Goal: Use online tool/utility: Utilize a website feature to perform a specific function

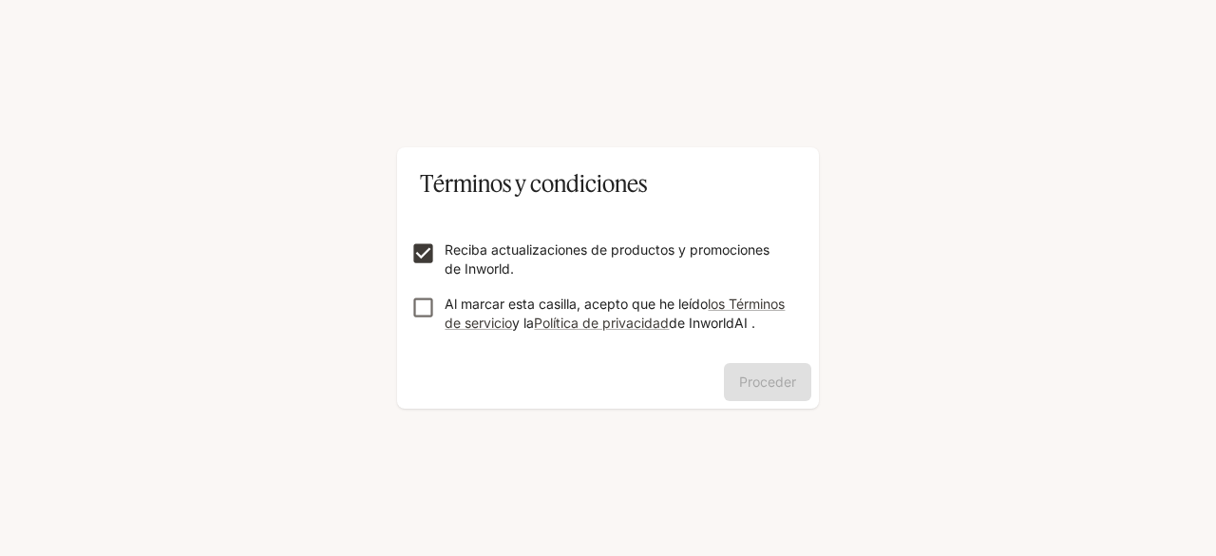
click at [418, 279] on form "Reciba actualizaciones de productos y promociones de Inworld. Al marcar esta ca…" at bounding box center [608, 278] width 392 height 152
click at [762, 396] on div "Proceder" at bounding box center [608, 386] width 422 height 46
click at [760, 394] on div "Proceder" at bounding box center [608, 386] width 422 height 46
drag, startPoint x: 762, startPoint y: 390, endPoint x: 859, endPoint y: 329, distance: 114.4
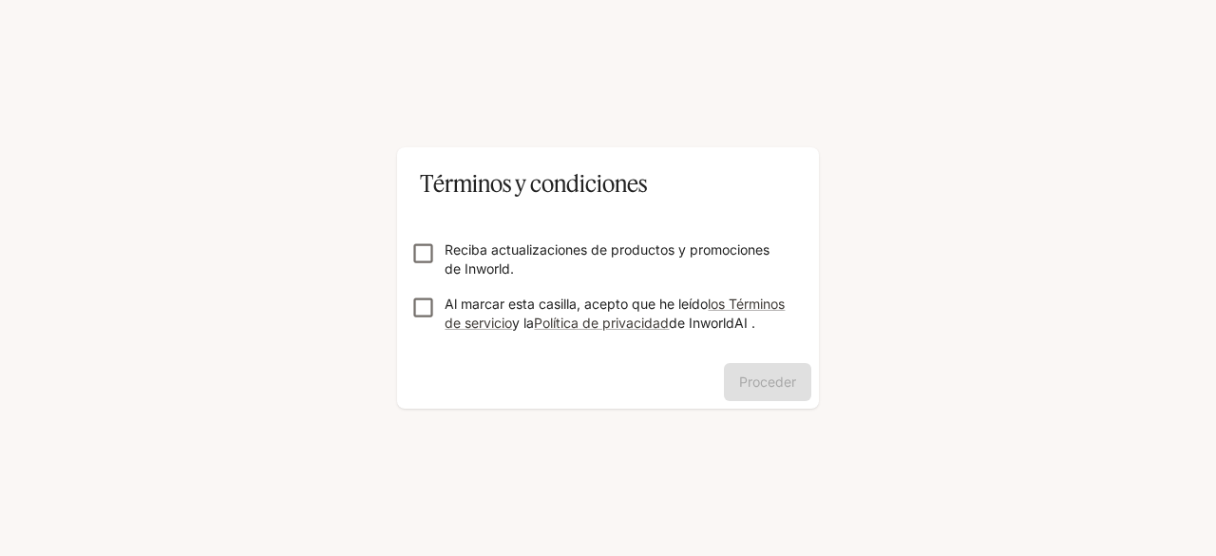
click at [770, 390] on div "Proceder" at bounding box center [608, 386] width 422 height 46
click at [916, 310] on div "Términos y condiciones Reciba actualizaciones de productos y promociones de Inw…" at bounding box center [608, 278] width 1216 height 556
click at [918, 307] on div "Términos y condiciones Reciba actualizaciones de productos y promociones de Inw…" at bounding box center [608, 278] width 1216 height 556
click at [927, 301] on div "Términos y condiciones Reciba actualizaciones de productos y promociones de Inw…" at bounding box center [608, 278] width 1216 height 556
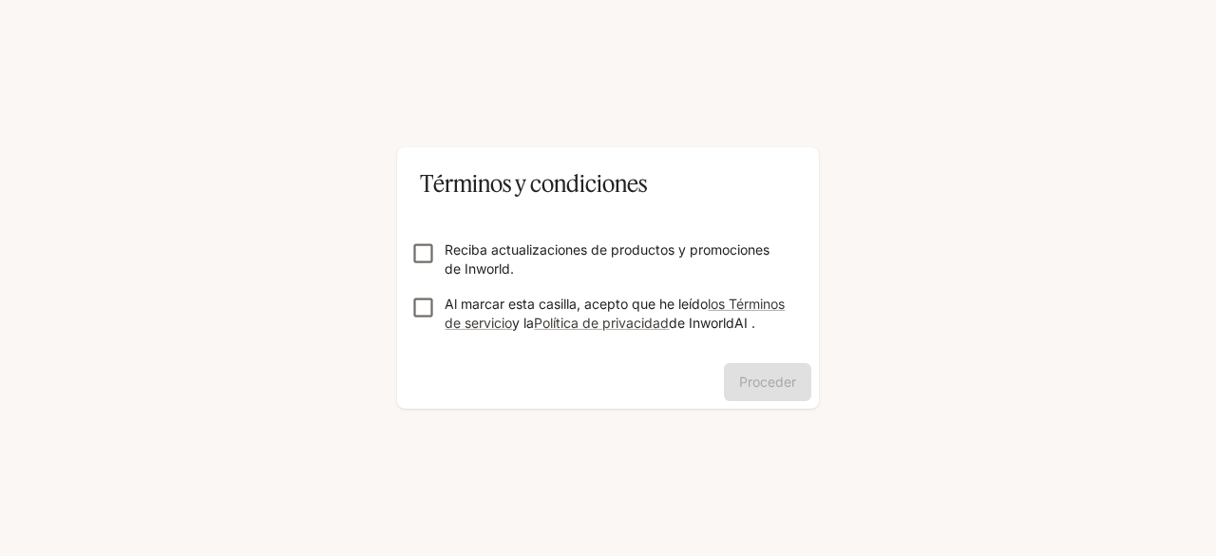
click at [919, 303] on div "Términos y condiciones Reciba actualizaciones de productos y promociones de Inw…" at bounding box center [608, 278] width 1216 height 556
click at [428, 234] on form "Reciba actualizaciones de productos y promociones de Inworld. Al marcar esta ca…" at bounding box center [608, 278] width 392 height 152
click at [963, 305] on div "Términos y condiciones Reciba actualizaciones de productos y promociones de Inw…" at bounding box center [608, 278] width 1216 height 556
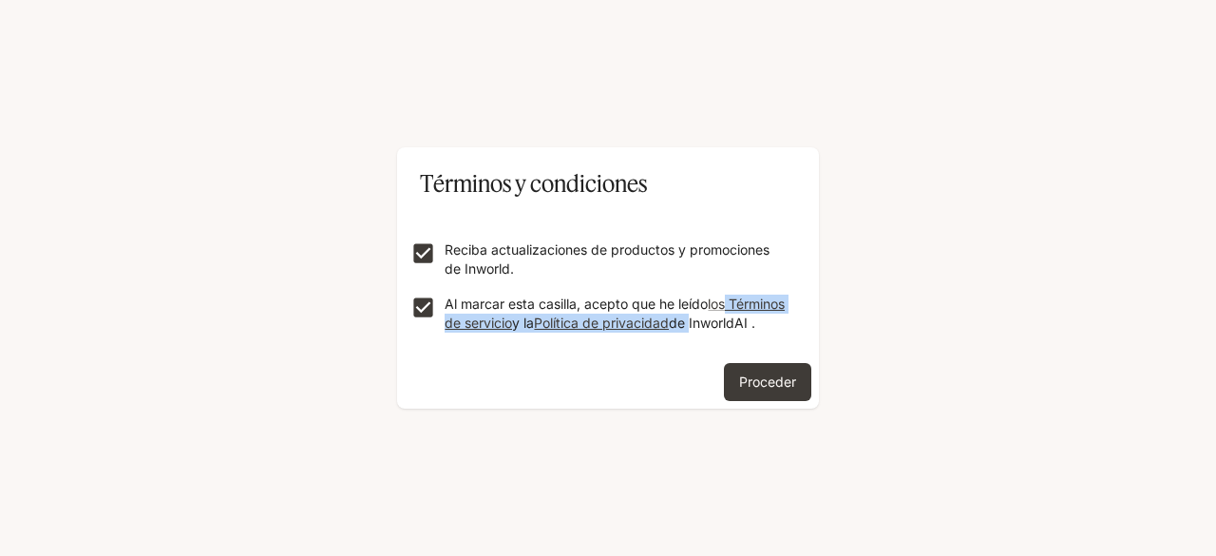
click at [965, 298] on div "Términos y condiciones Reciba actualizaciones de productos y promociones de Inw…" at bounding box center [608, 278] width 1216 height 556
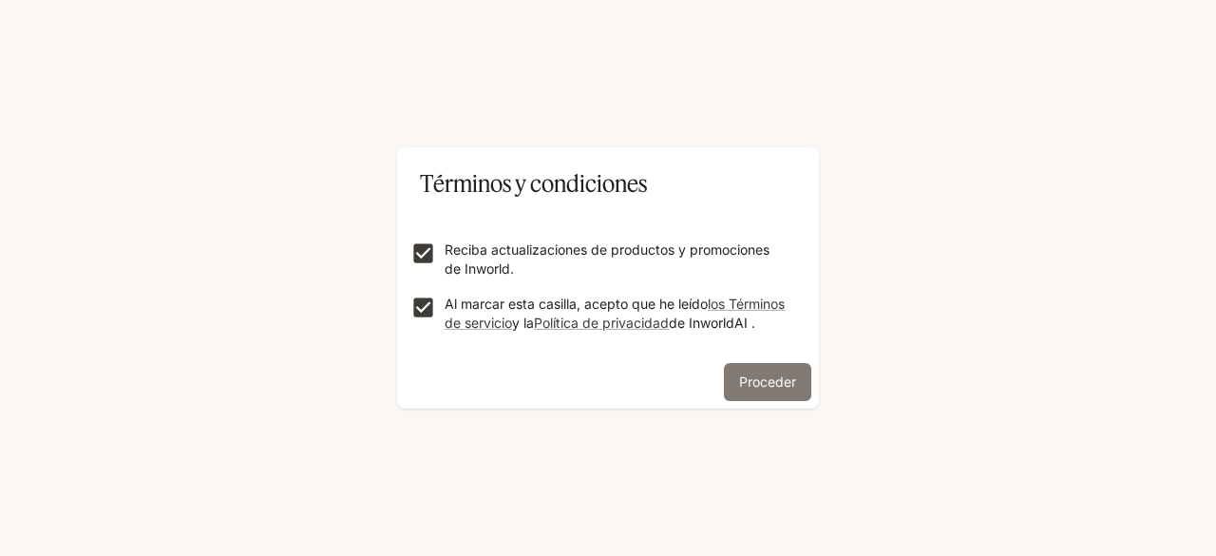
click at [767, 390] on font "Proceder" at bounding box center [767, 381] width 57 height 16
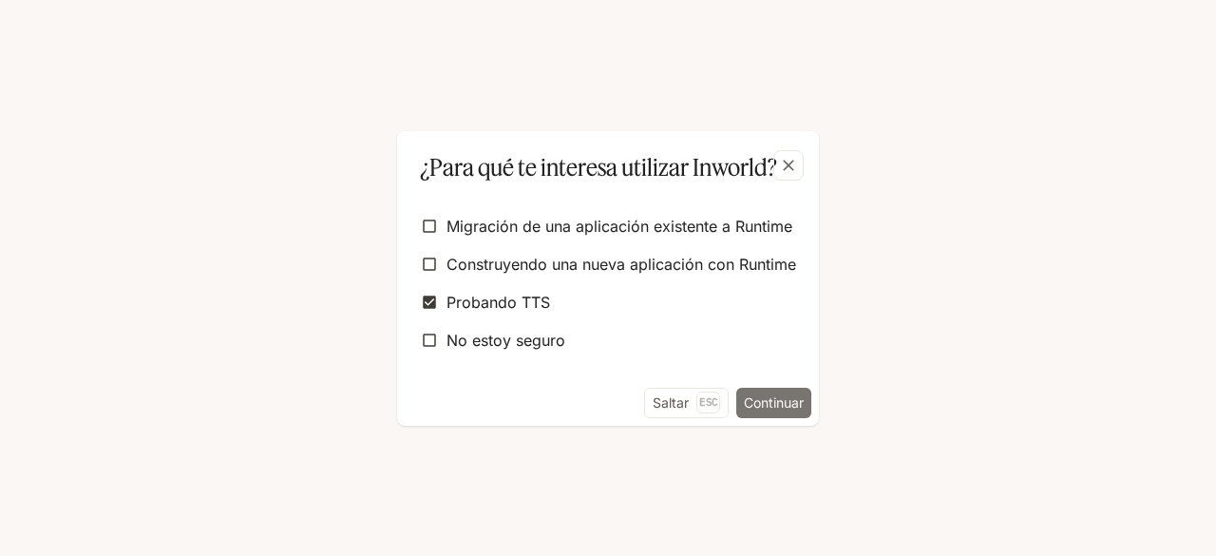
click at [774, 404] on font "Continuar" at bounding box center [774, 402] width 60 height 16
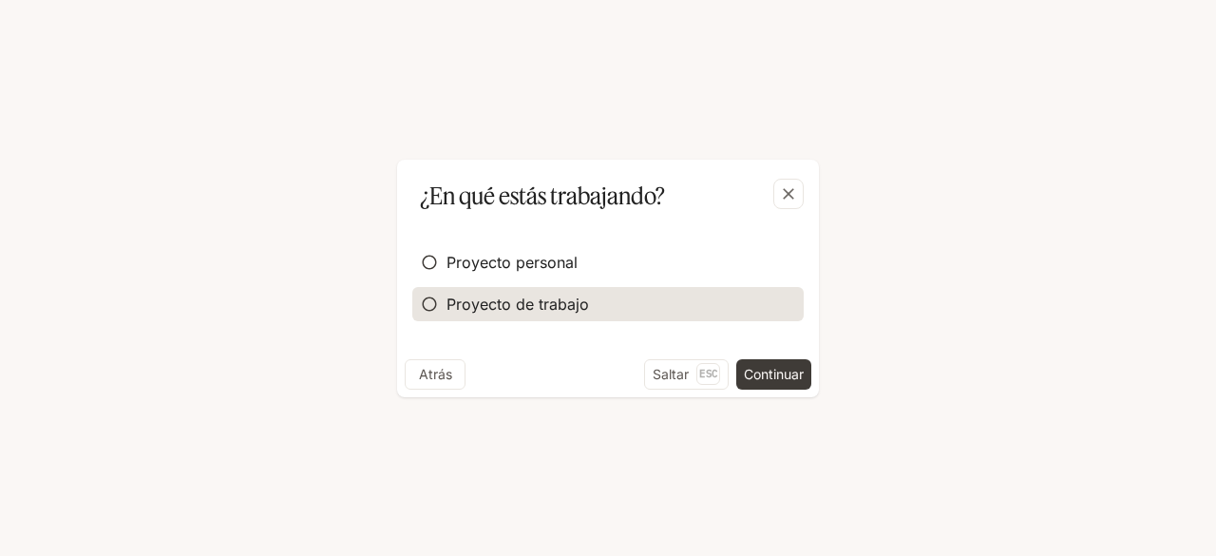
drag, startPoint x: 481, startPoint y: 307, endPoint x: 502, endPoint y: 315, distance: 22.2
click at [483, 307] on font "Proyecto de trabajo" at bounding box center [518, 304] width 143 height 19
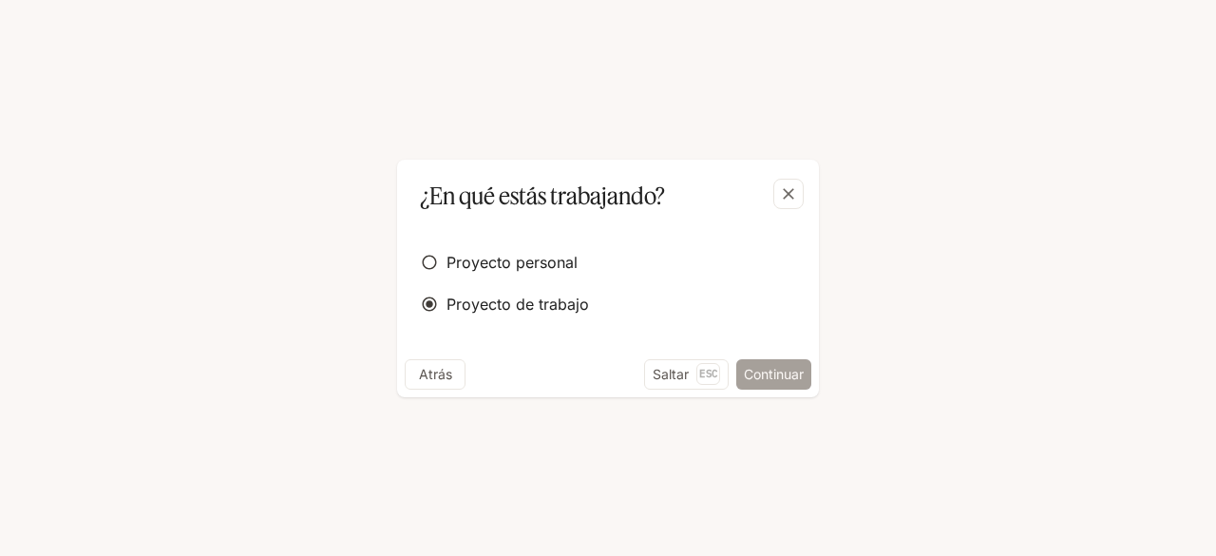
click at [769, 376] on font "Continuar" at bounding box center [774, 374] width 60 height 16
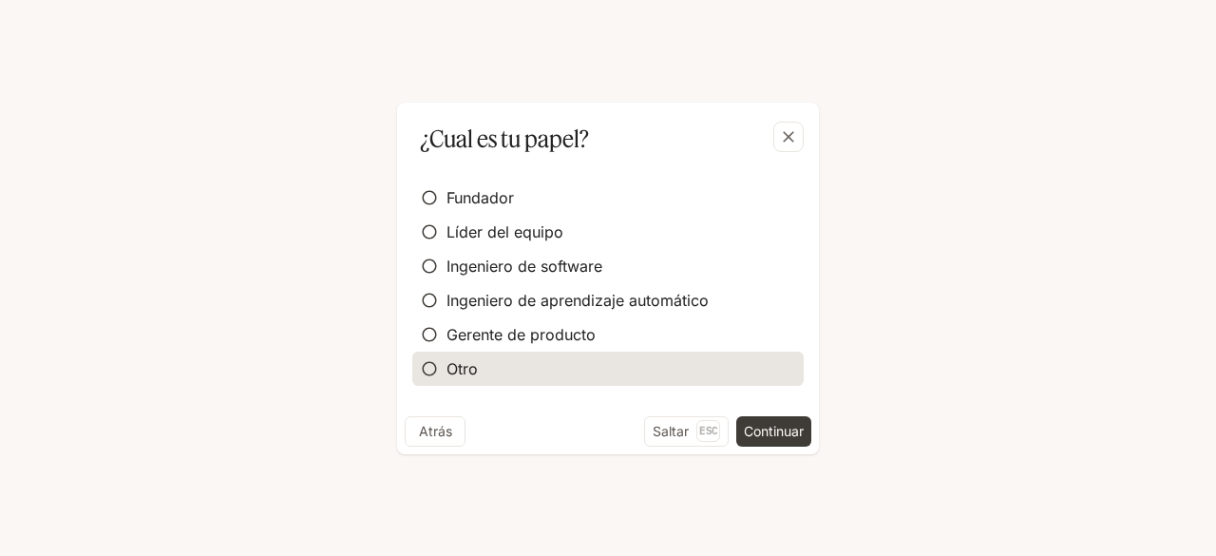
drag, startPoint x: 487, startPoint y: 366, endPoint x: 532, endPoint y: 378, distance: 47.3
click at [487, 368] on label "Otro" at bounding box center [608, 369] width 392 height 34
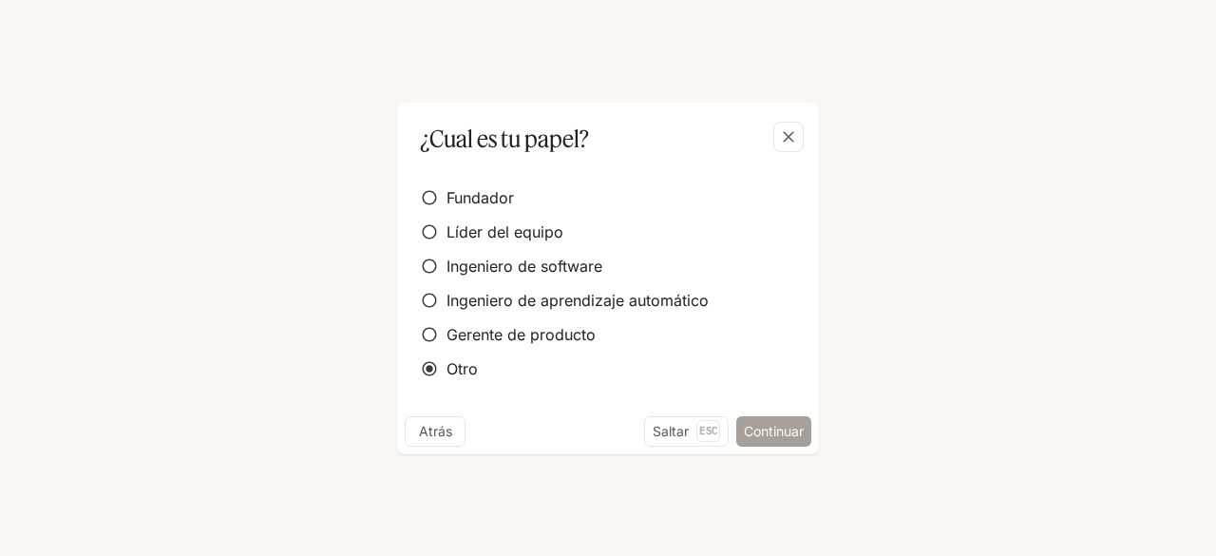
click at [766, 435] on font "Continuar" at bounding box center [774, 431] width 60 height 16
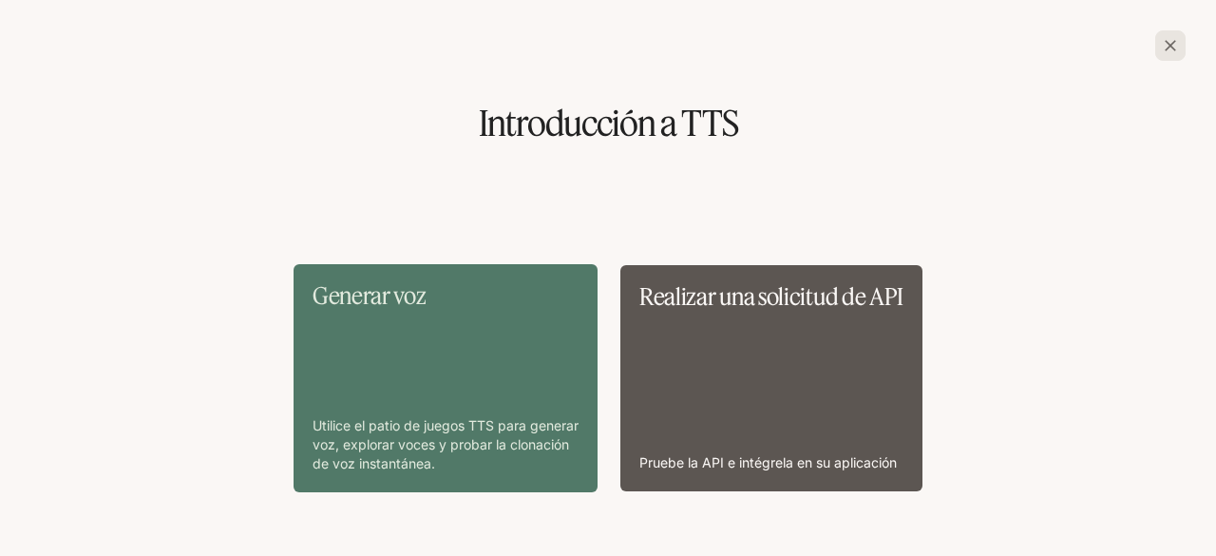
click at [411, 330] on div "Generar voz Utilice el patio de juegos TTS para generar voz, explorar voces y p…" at bounding box center [446, 378] width 266 height 190
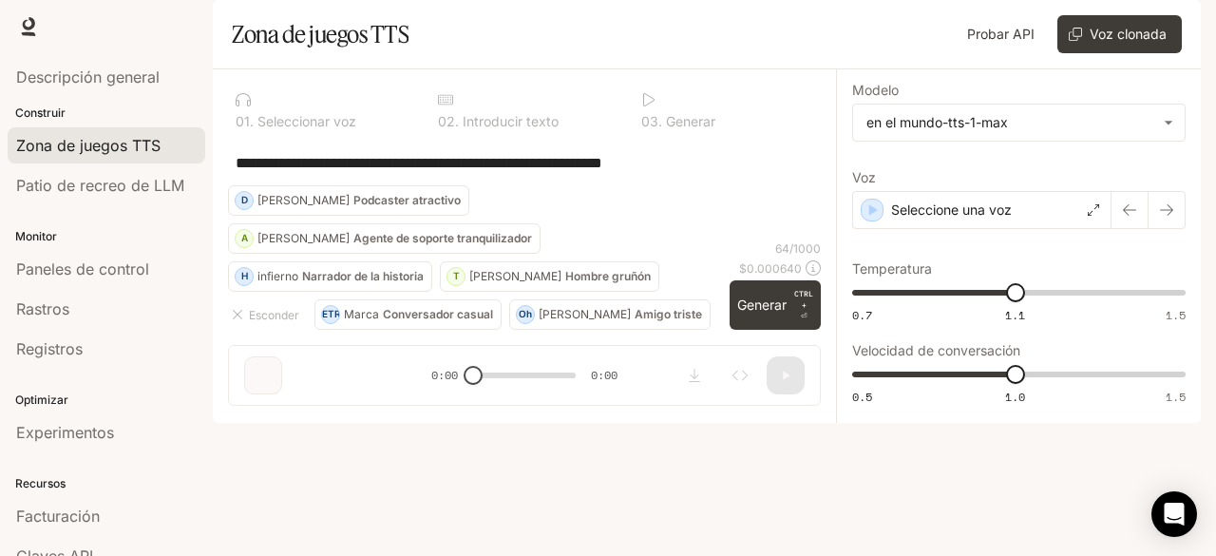
click at [589, 174] on textarea "**********" at bounding box center [525, 163] width 578 height 22
drag, startPoint x: 745, startPoint y: 211, endPoint x: 219, endPoint y: 259, distance: 528.7
click at [213, 258] on main "**********" at bounding box center [707, 211] width 988 height 423
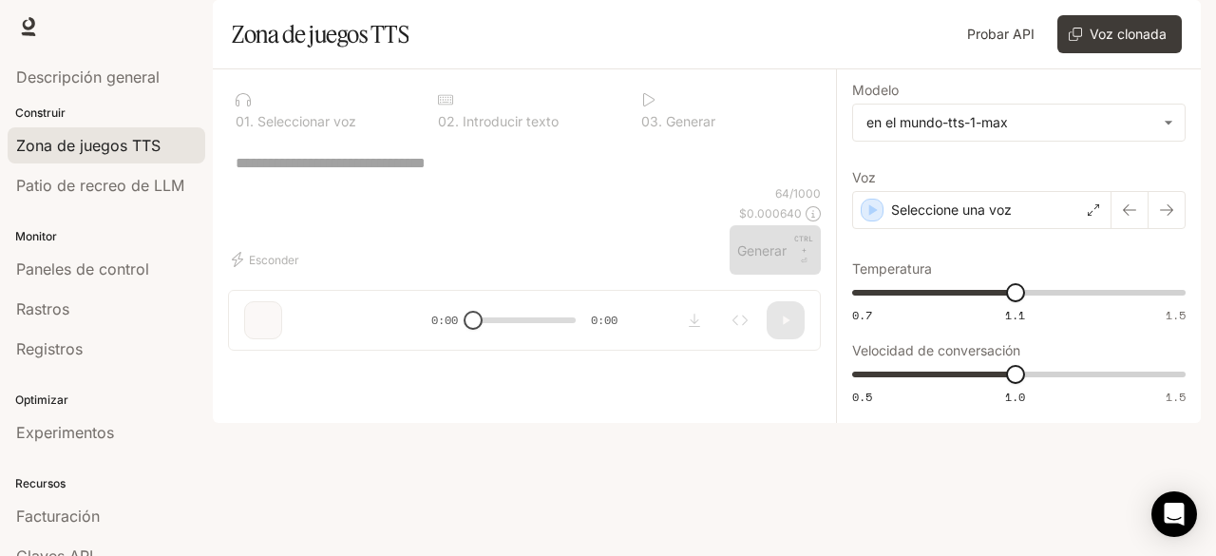
click at [347, 174] on textarea at bounding box center [525, 163] width 578 height 22
click at [447, 185] on div "* ​" at bounding box center [525, 163] width 578 height 46
paste textarea "**********"
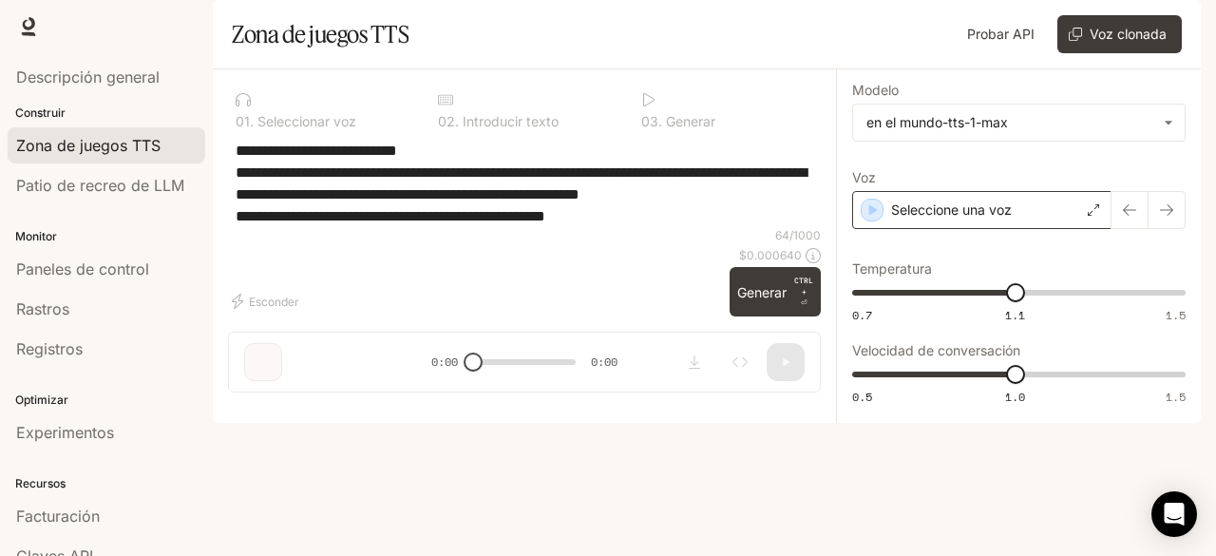
type textarea "**********"
click at [1095, 216] on icon at bounding box center [1093, 209] width 11 height 11
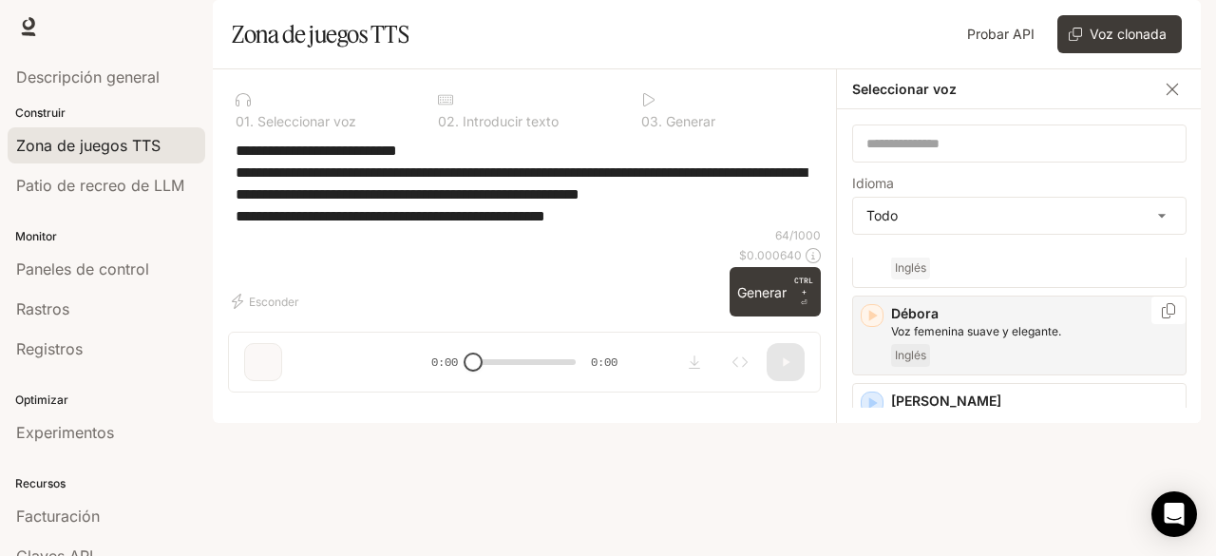
scroll to position [475, 0]
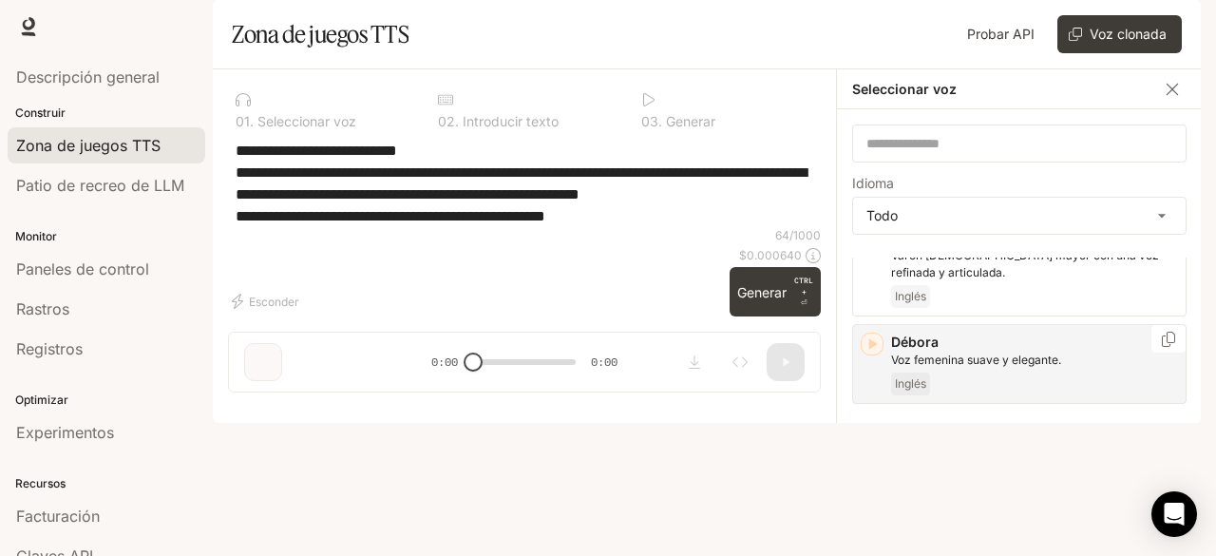
click at [996, 352] on p "Débora" at bounding box center [1034, 342] width 287 height 19
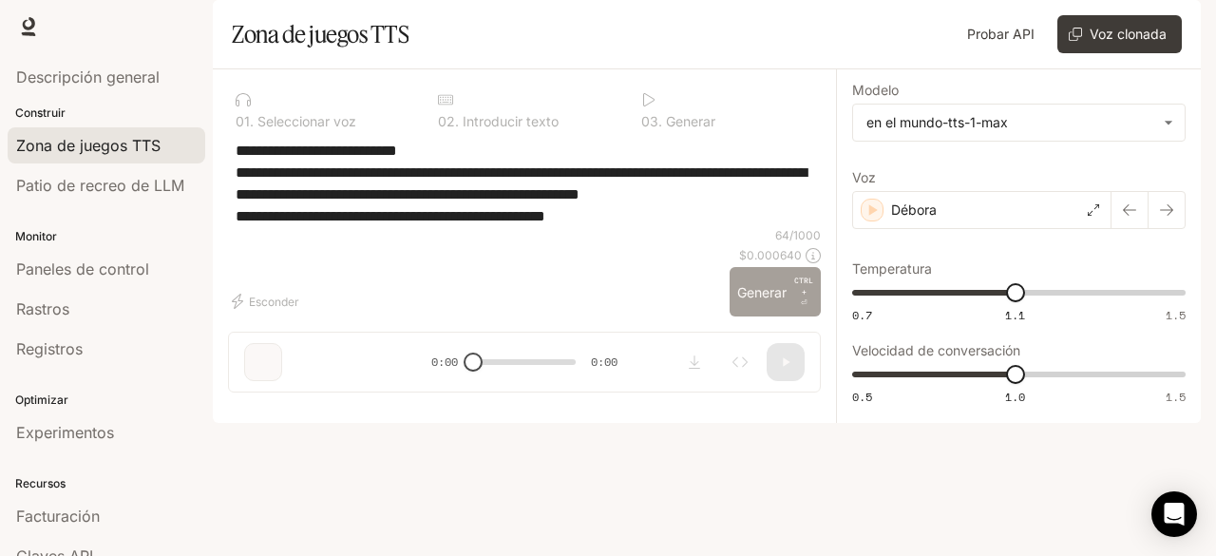
click at [755, 300] on font "Generar" at bounding box center [761, 292] width 49 height 16
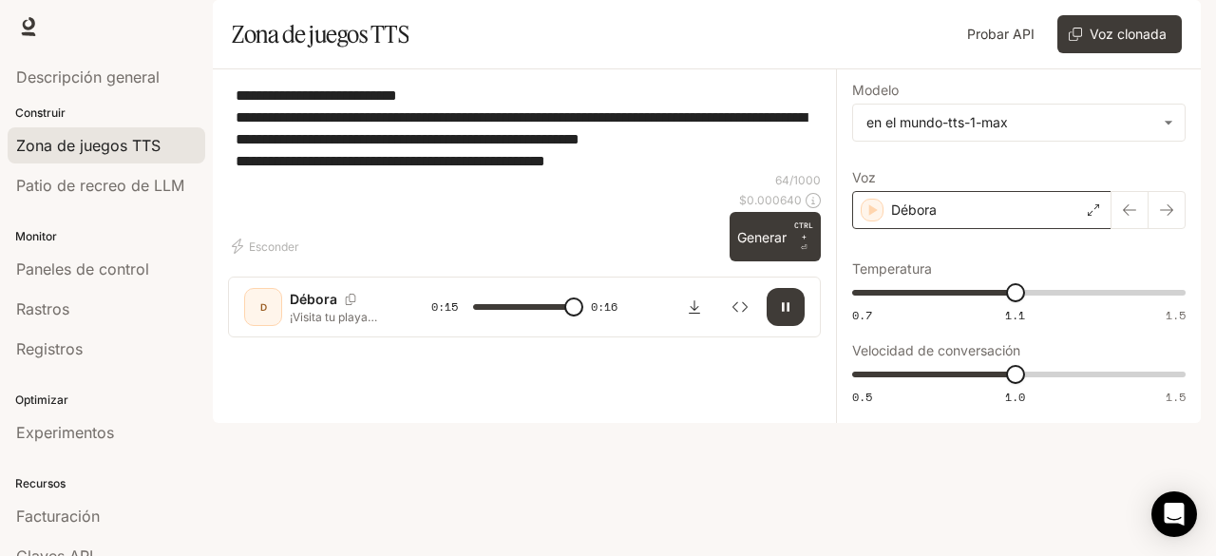
type input "*"
click at [1093, 216] on icon at bounding box center [1093, 209] width 11 height 11
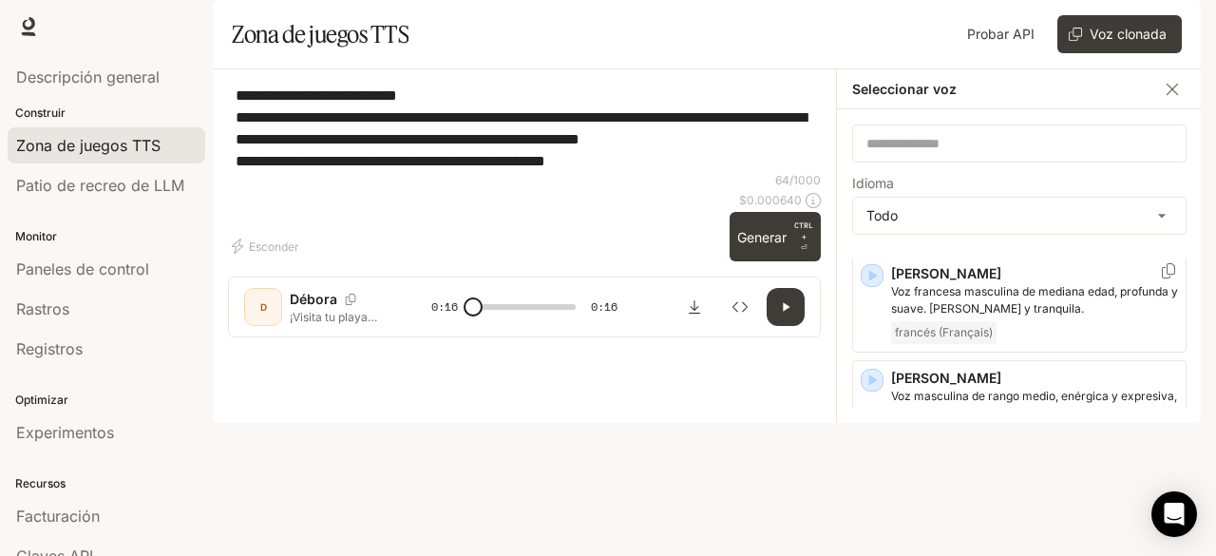
scroll to position [0, 0]
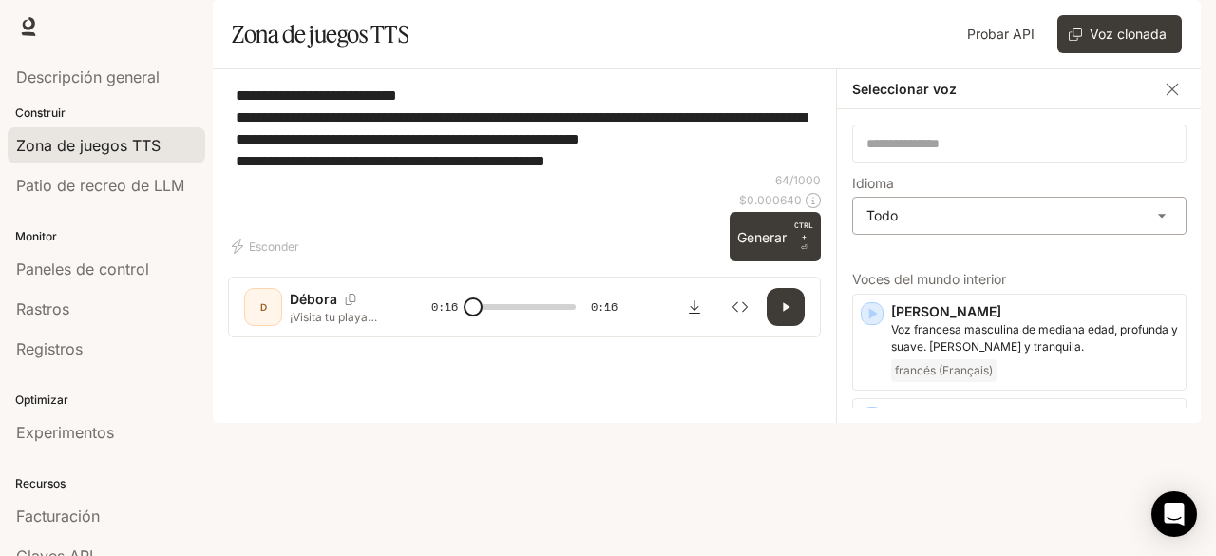
click at [1165, 267] on body "**********" at bounding box center [608, 278] width 1216 height 556
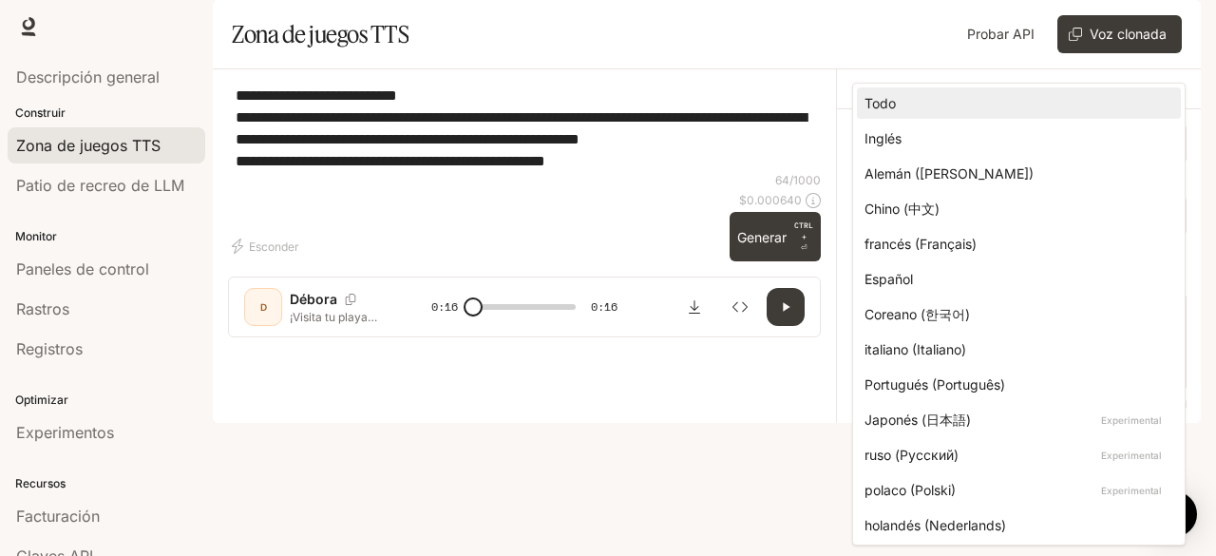
click at [993, 267] on li "Español" at bounding box center [1019, 278] width 324 height 31
type input "*****"
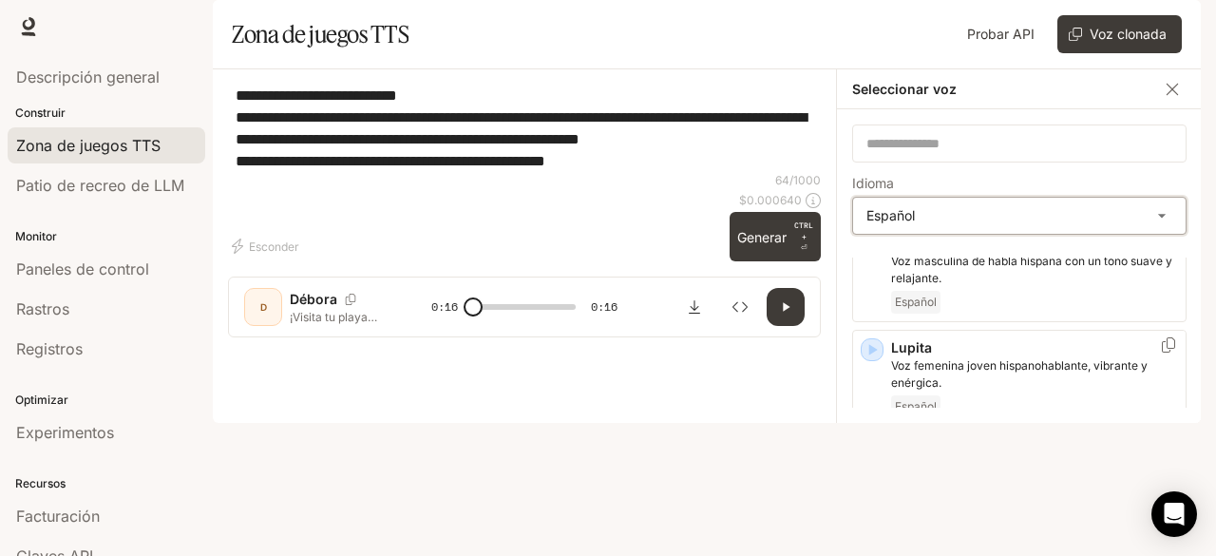
scroll to position [95, 0]
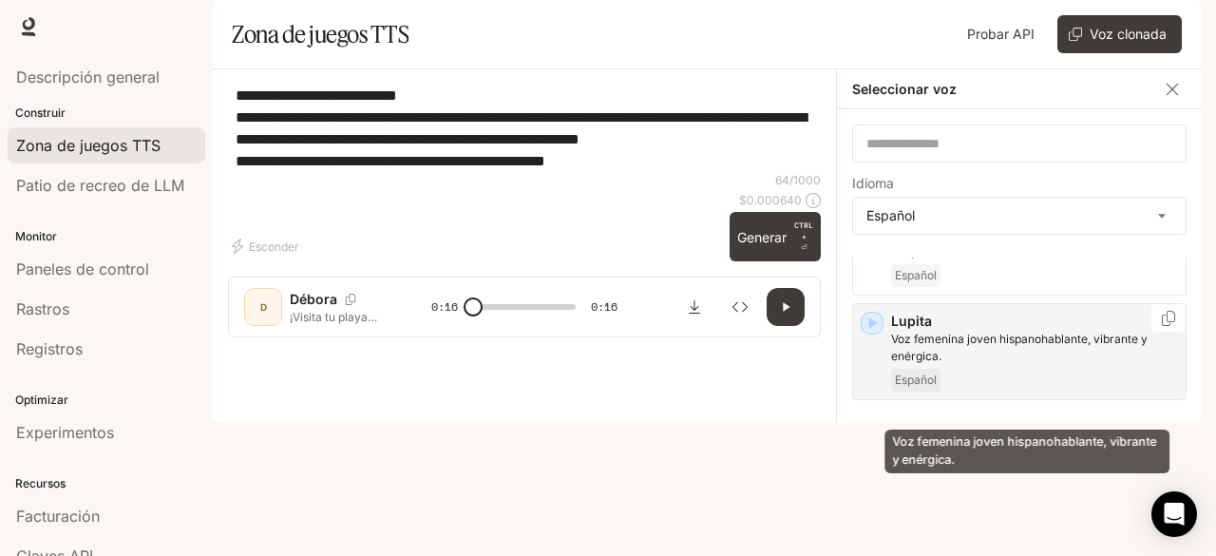
click at [1032, 363] on font "Voz femenina joven hispanohablante, vibrante y enérgica." at bounding box center [1019, 347] width 257 height 31
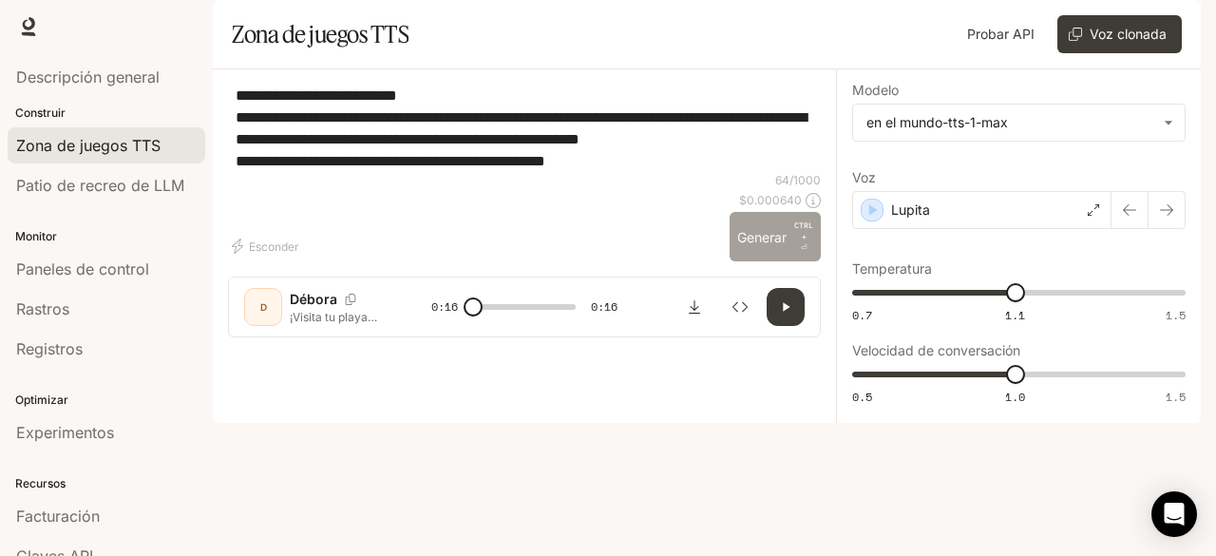
click at [770, 245] on font "Generar" at bounding box center [761, 237] width 49 height 16
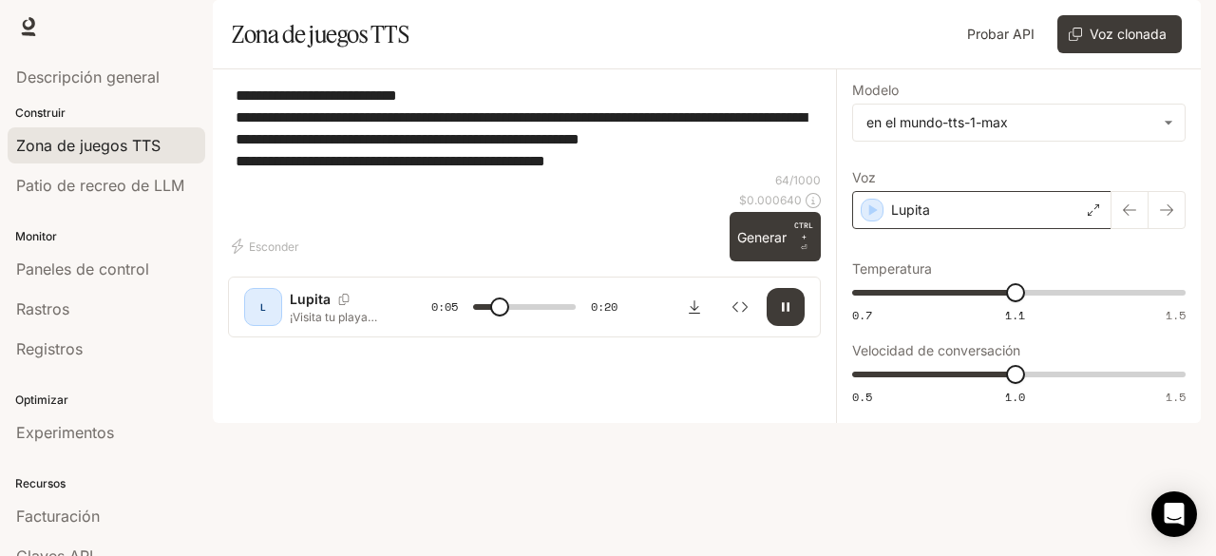
click at [1099, 216] on icon at bounding box center [1093, 209] width 11 height 11
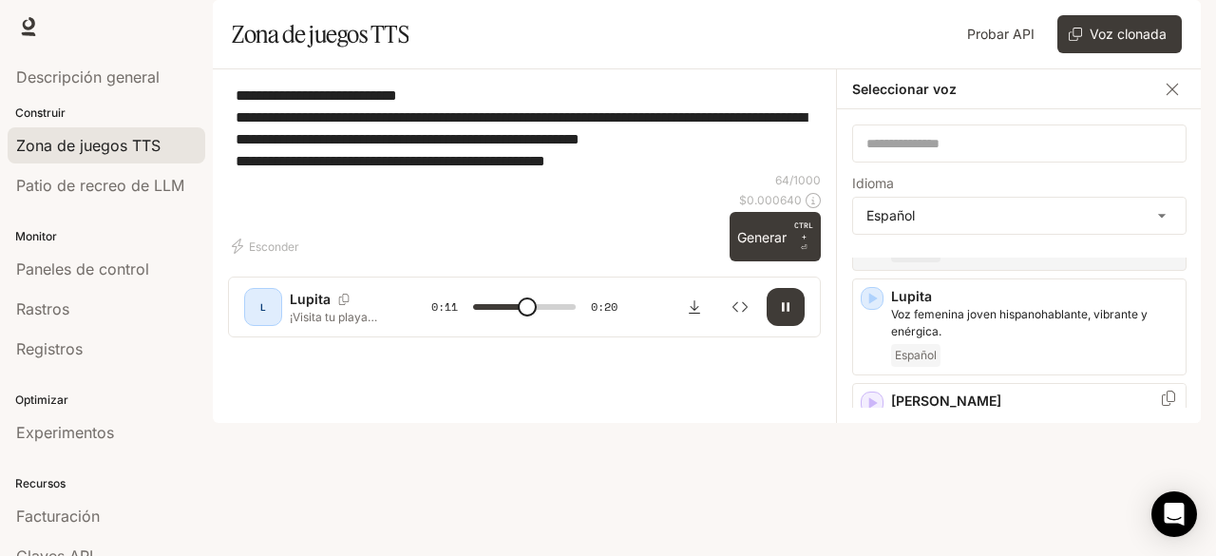
scroll to position [0, 0]
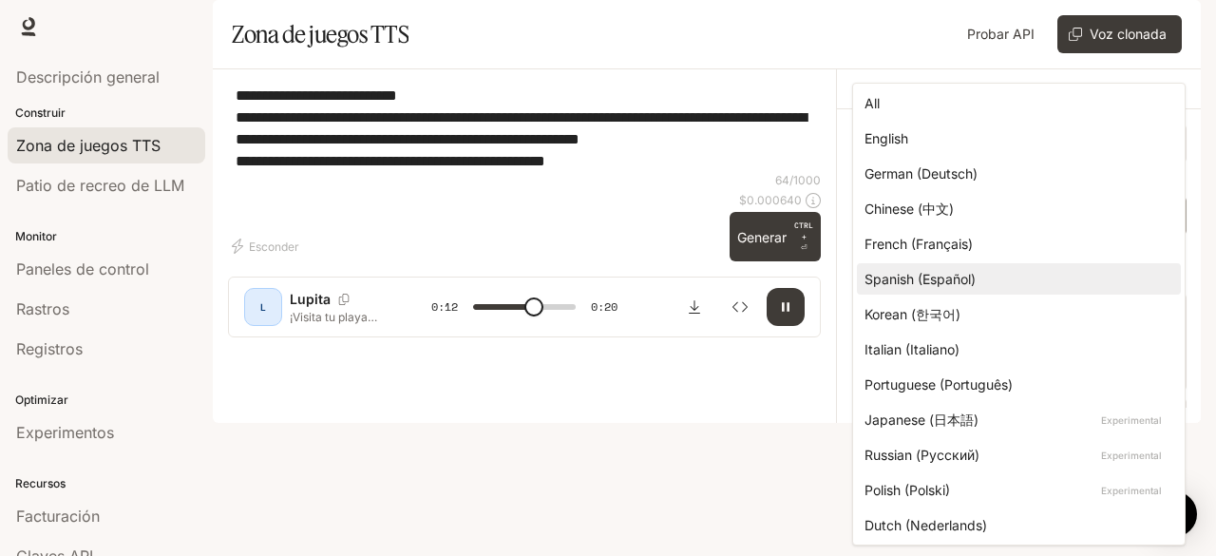
click at [1131, 273] on body "**********" at bounding box center [608, 278] width 1216 height 556
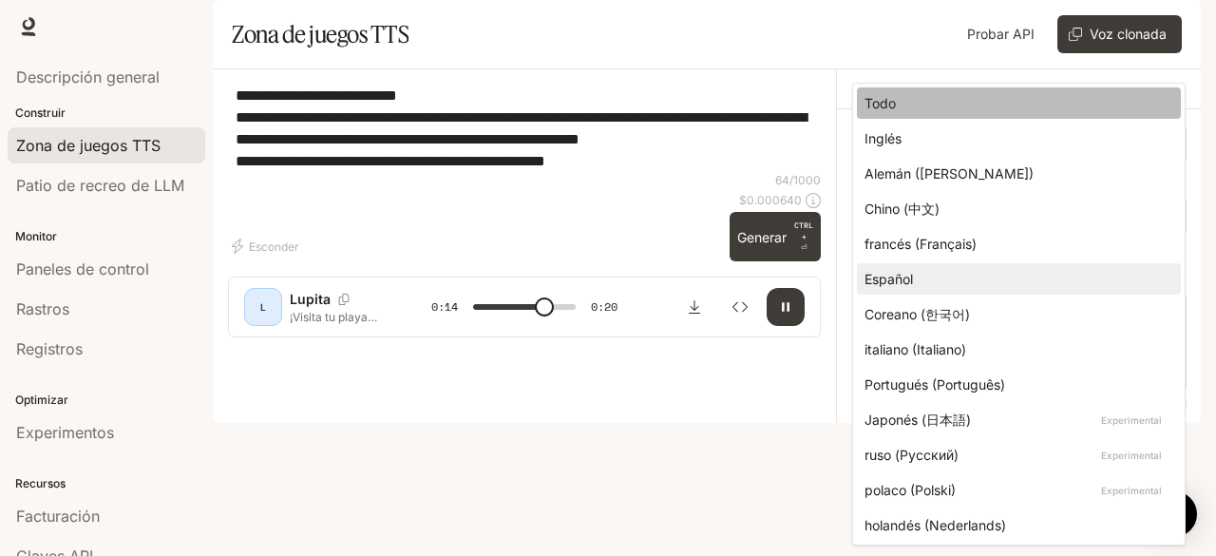
click at [889, 105] on font "Todo" at bounding box center [880, 103] width 31 height 16
type input "****"
type input "**********"
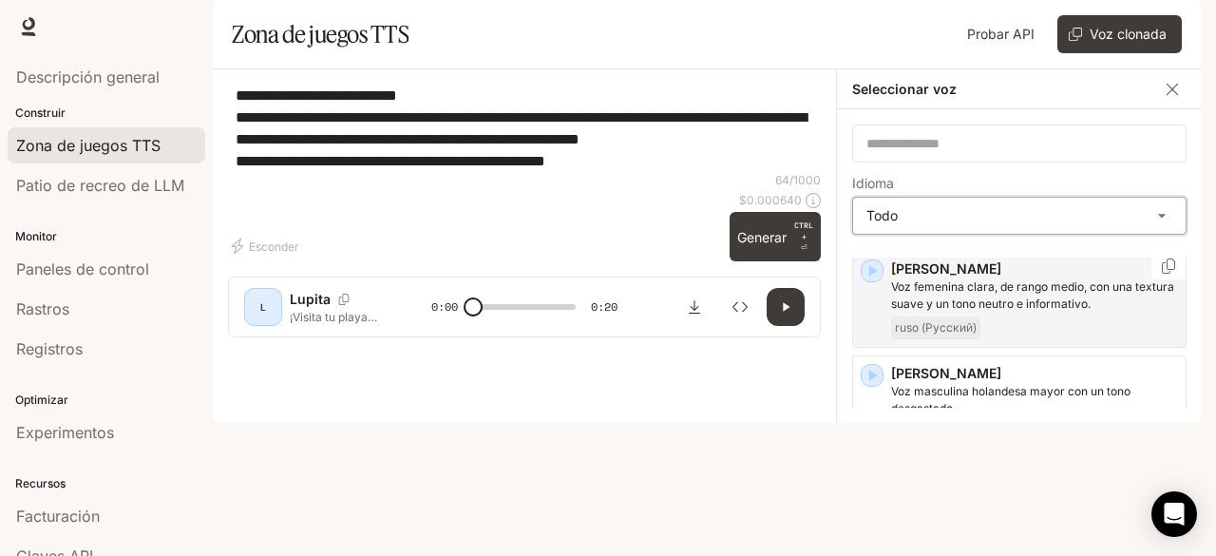
scroll to position [1045, 0]
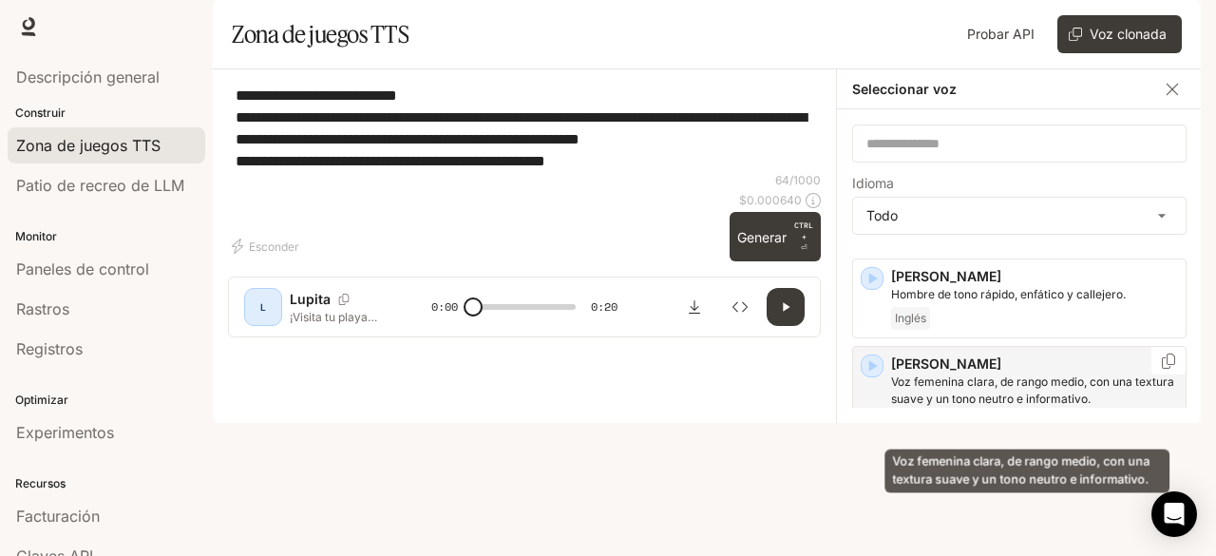
click at [959, 406] on font "Voz femenina clara, de rango medio, con una textura suave y un tono neutro e in…" at bounding box center [1032, 389] width 283 height 31
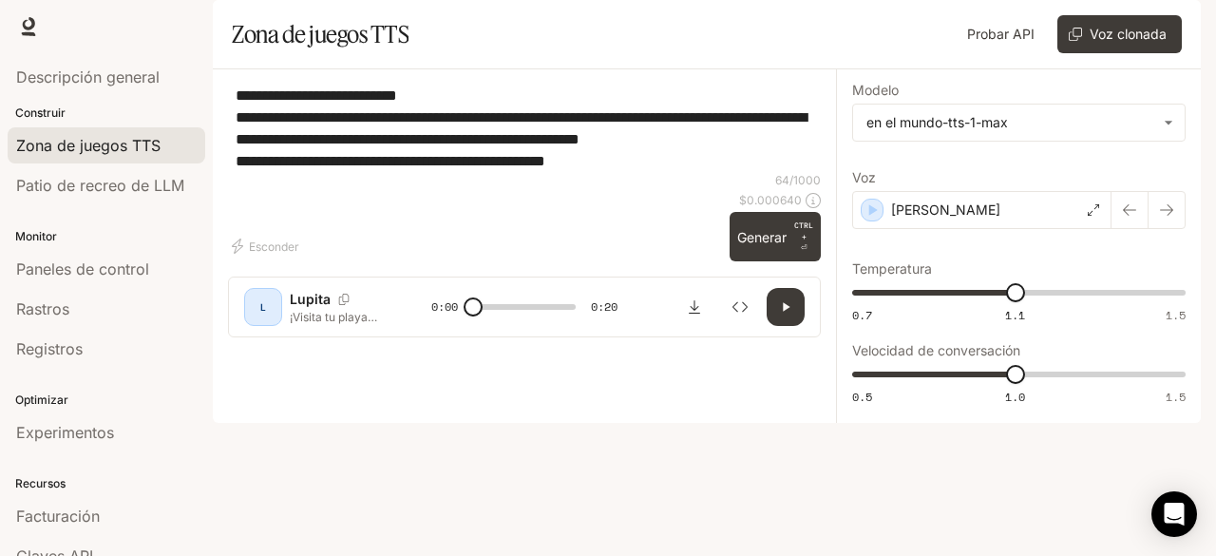
click at [787, 315] on icon "button" at bounding box center [785, 306] width 15 height 15
click at [777, 245] on font "Generar" at bounding box center [761, 237] width 49 height 16
click at [1087, 229] on div "[PERSON_NAME]" at bounding box center [981, 210] width 259 height 38
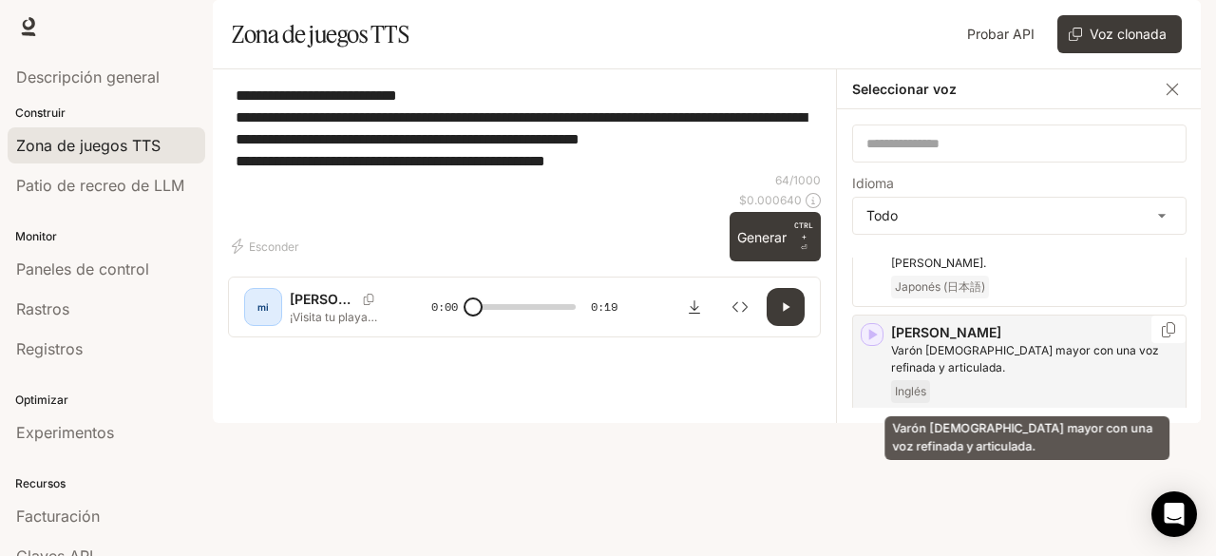
scroll to position [475, 0]
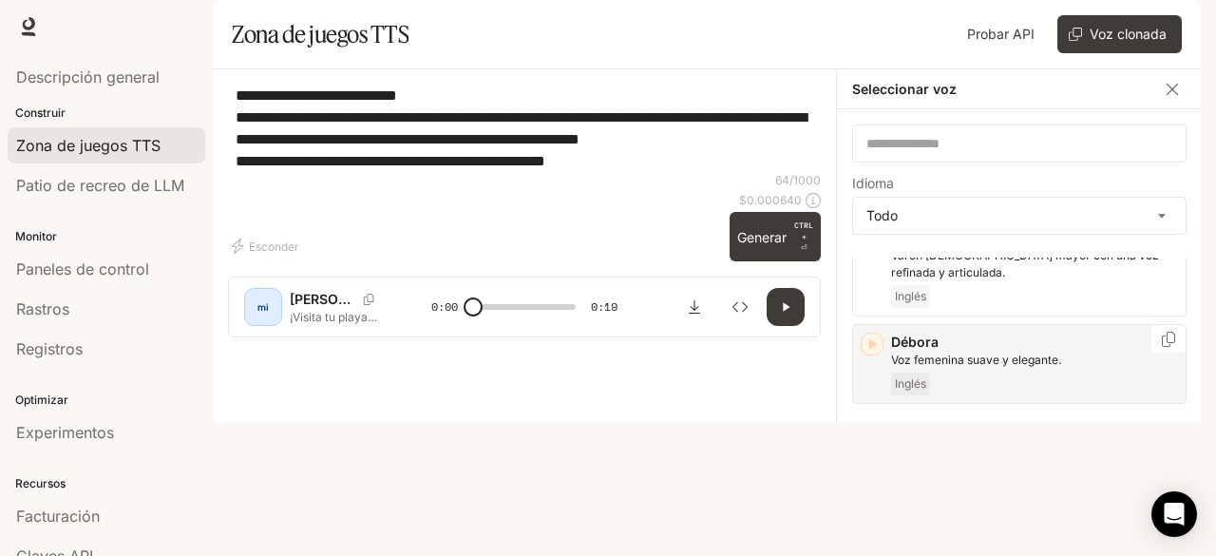
click at [912, 391] on font "Inglés" at bounding box center [910, 383] width 31 height 14
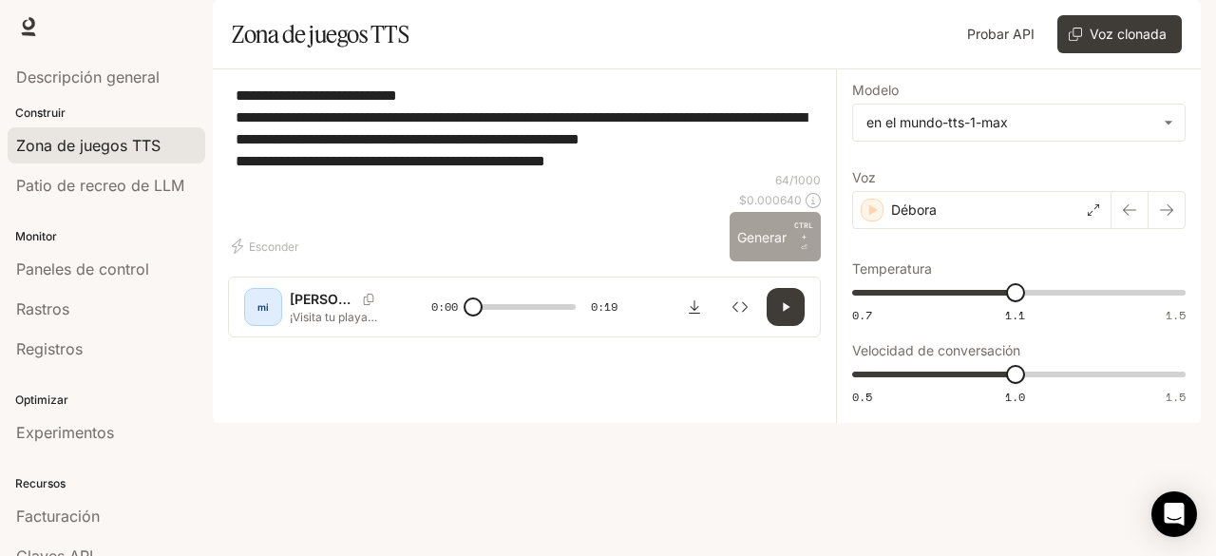
click at [753, 245] on font "Generar" at bounding box center [761, 237] width 49 height 16
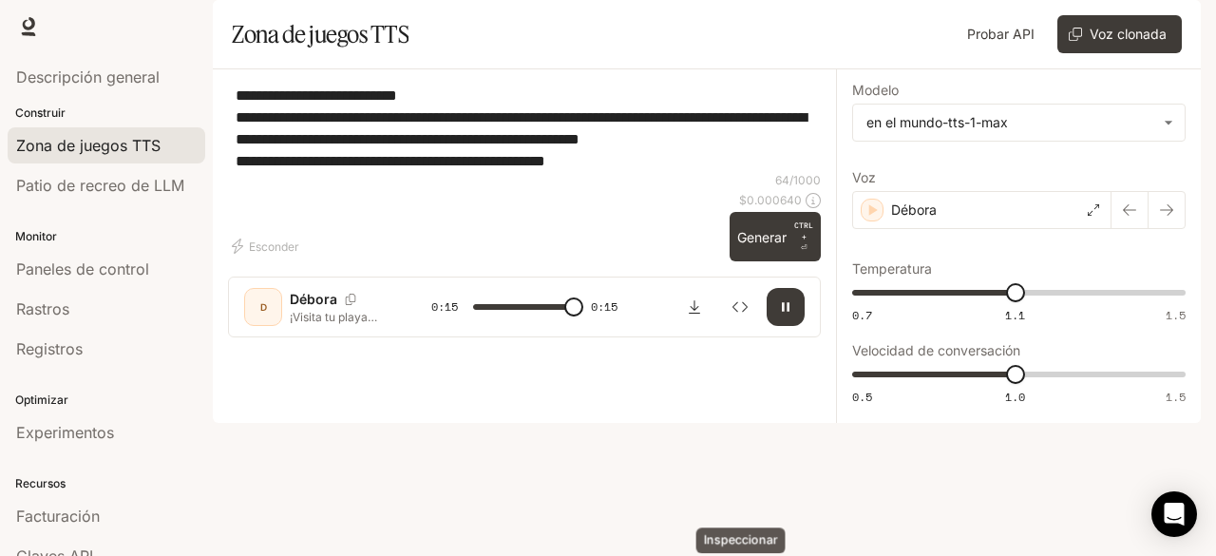
type input "*"
click at [632, 172] on textarea "**********" at bounding box center [525, 128] width 578 height 87
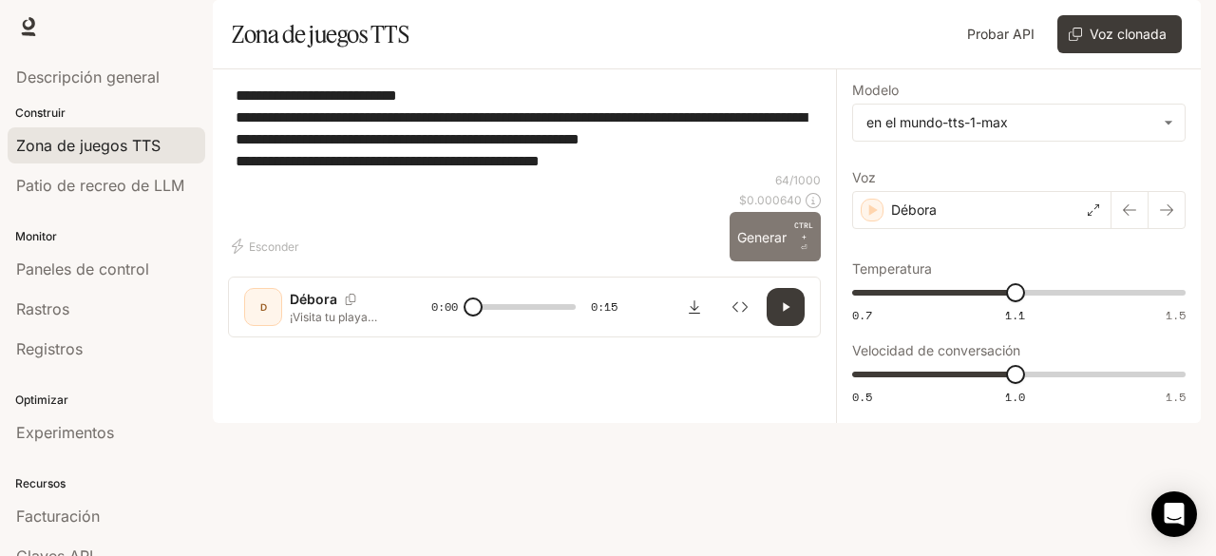
type textarea "**********"
click at [760, 245] on font "Generar" at bounding box center [761, 237] width 49 height 16
click at [785, 315] on icon "button" at bounding box center [785, 306] width 15 height 15
type input "****"
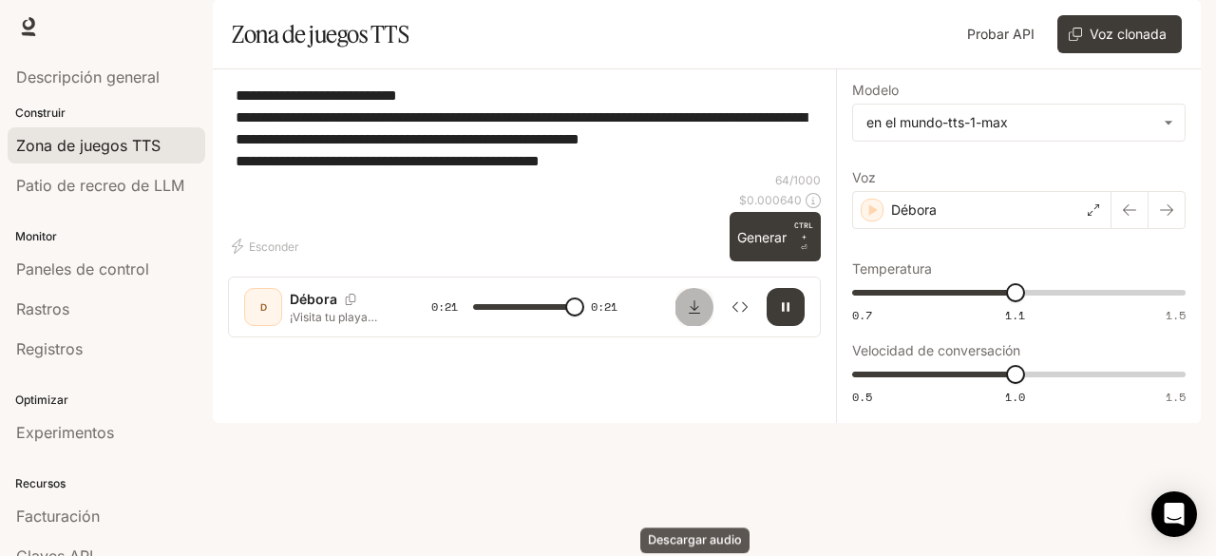
click at [691, 315] on icon "Descargar audio" at bounding box center [694, 306] width 15 height 15
type input "*"
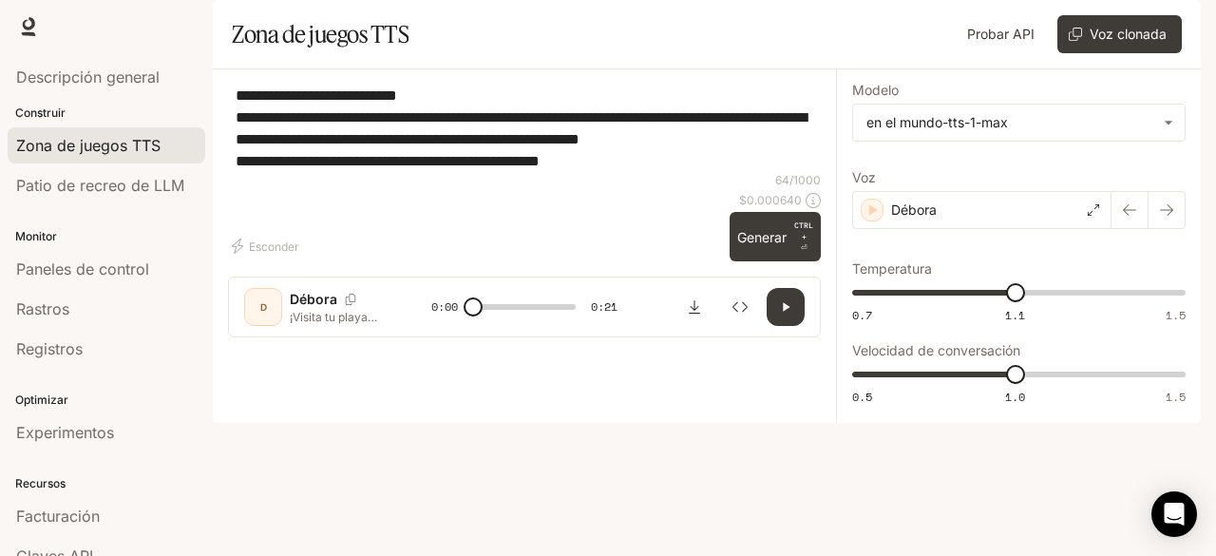
click at [1176, 29] on img "button" at bounding box center [1174, 26] width 27 height 27
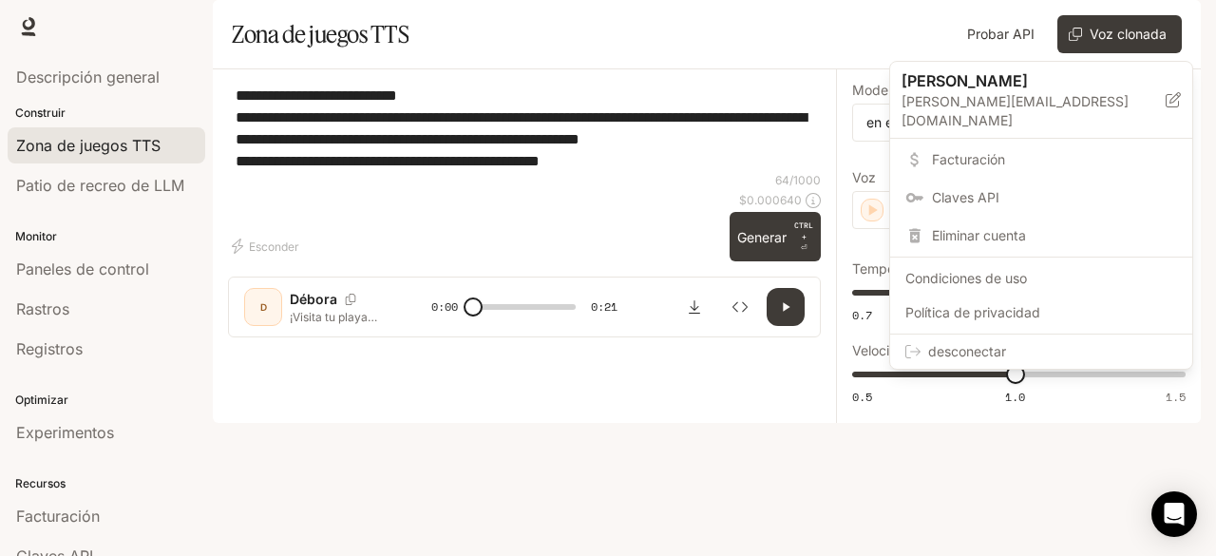
click at [958, 343] on font "desconectar" at bounding box center [967, 351] width 78 height 16
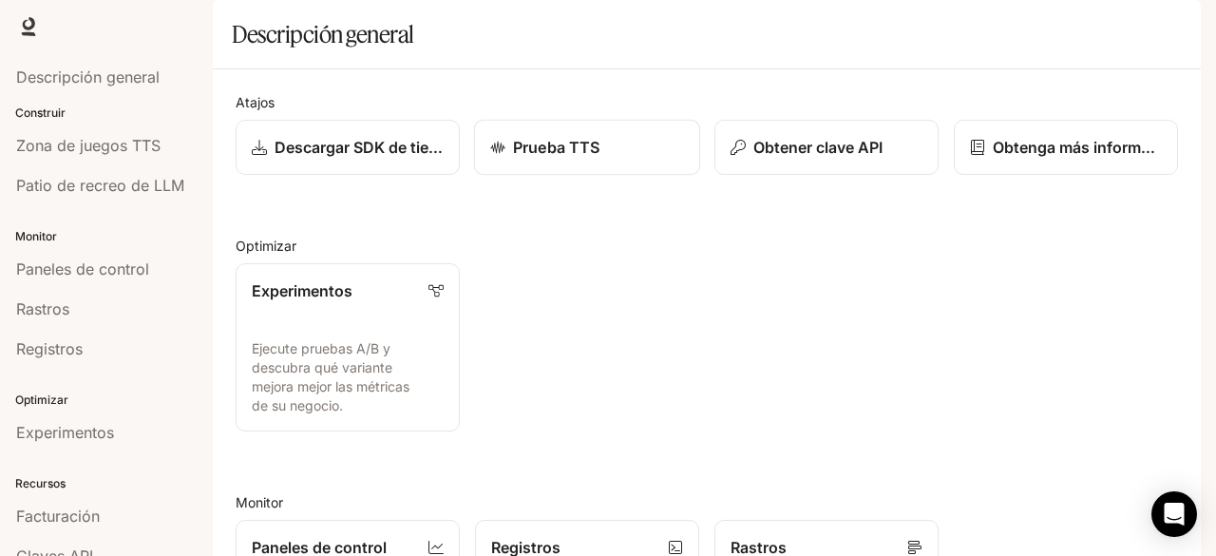
click at [640, 159] on div "Prueba TTS" at bounding box center [587, 147] width 194 height 23
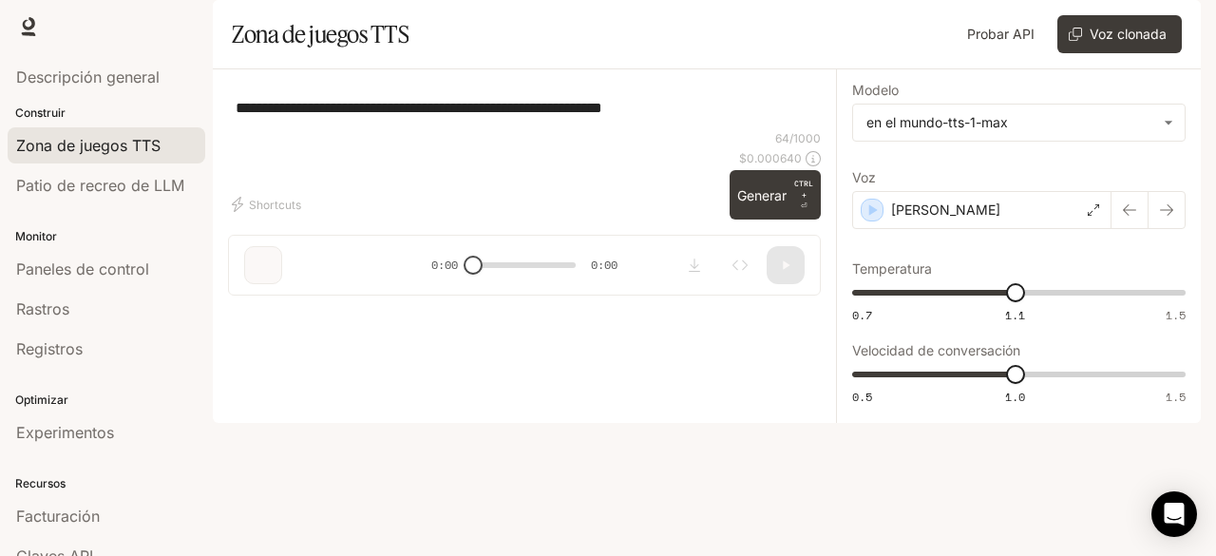
type textarea "**********"
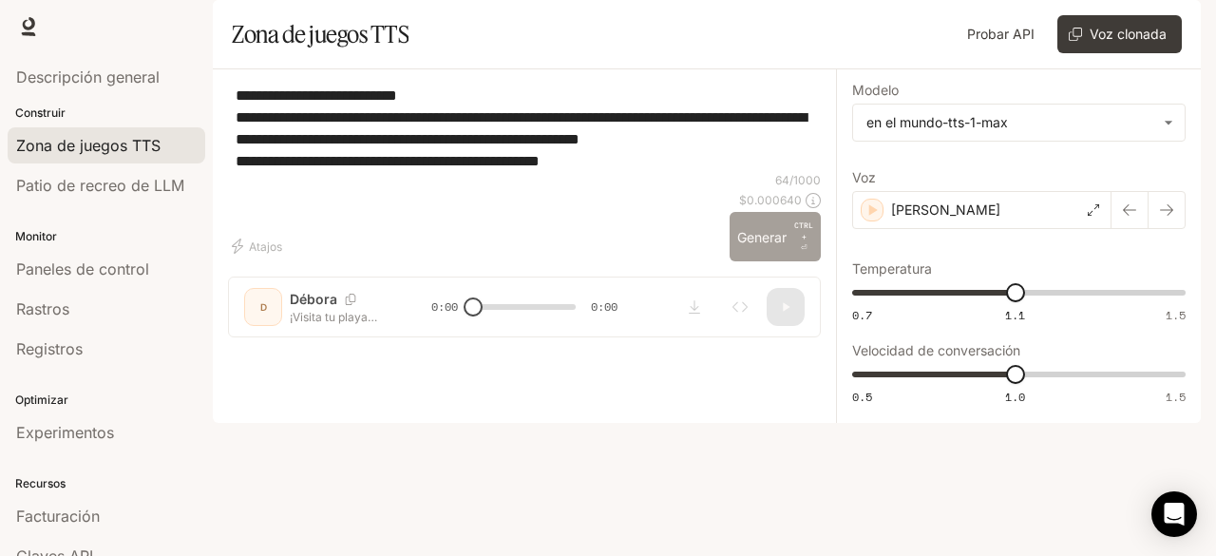
click at [772, 245] on font "Generar" at bounding box center [761, 237] width 49 height 16
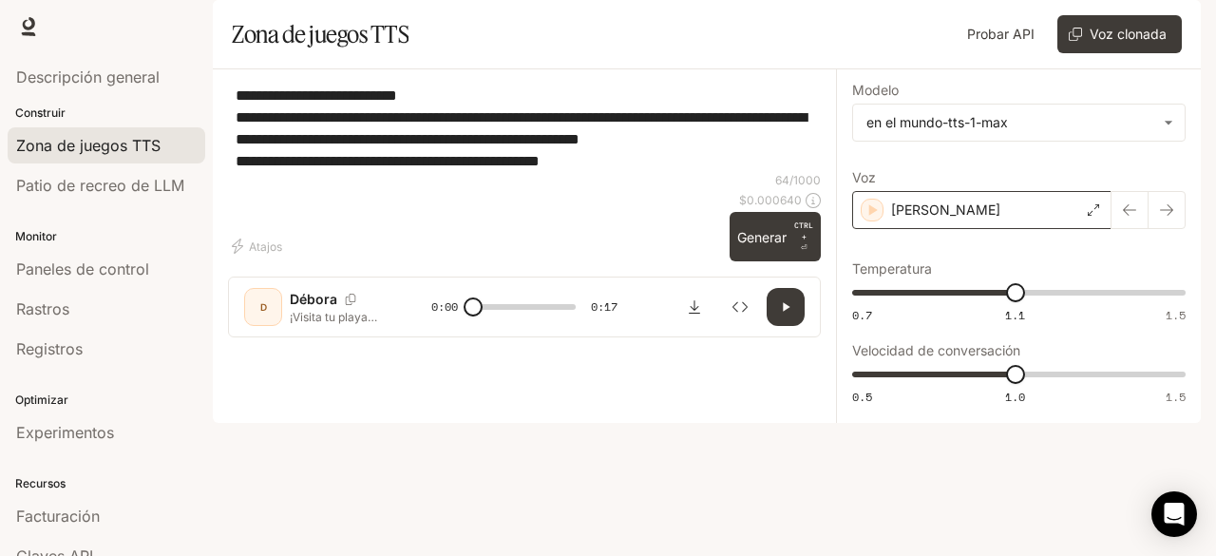
click at [1089, 216] on icon at bounding box center [1093, 209] width 11 height 11
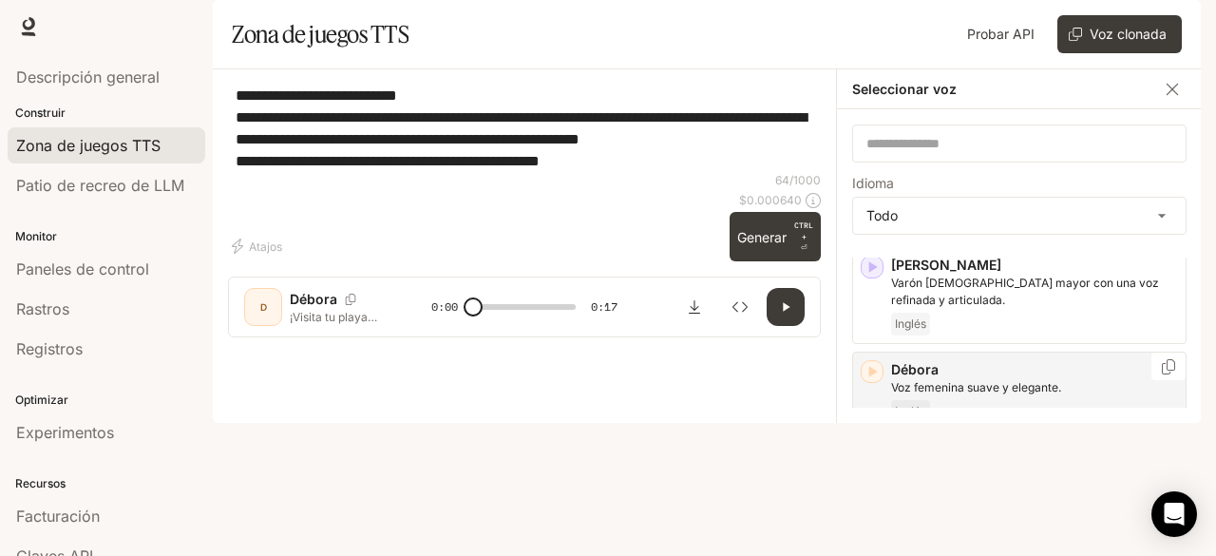
scroll to position [475, 0]
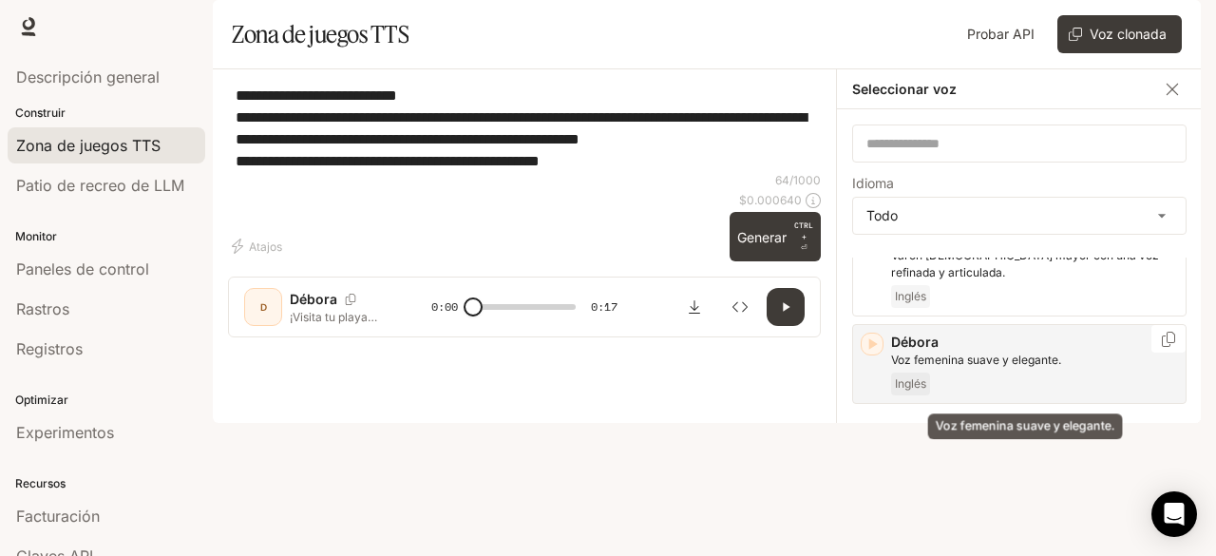
click at [971, 367] on font "Voz femenina suave y elegante." at bounding box center [976, 360] width 170 height 14
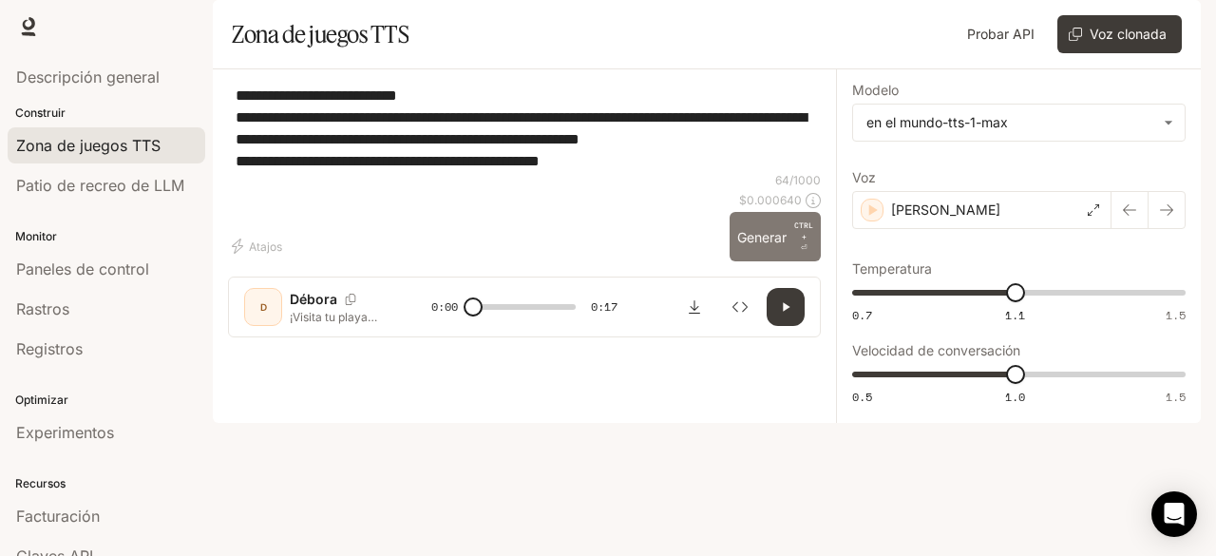
click at [747, 245] on font "Generar" at bounding box center [761, 237] width 49 height 16
click at [785, 312] on icon "button" at bounding box center [786, 307] width 7 height 9
type input "***"
click at [790, 315] on icon "button" at bounding box center [785, 306] width 15 height 15
type input "*"
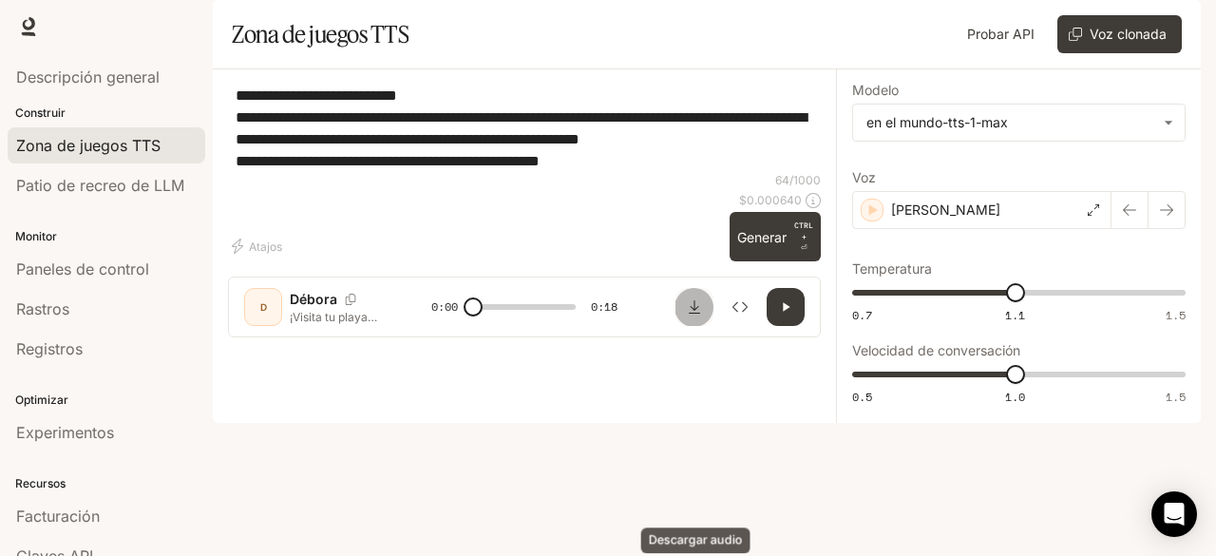
click at [699, 315] on icon "Descargar audio" at bounding box center [694, 306] width 15 height 15
click at [1177, 29] on img "button" at bounding box center [1174, 26] width 27 height 27
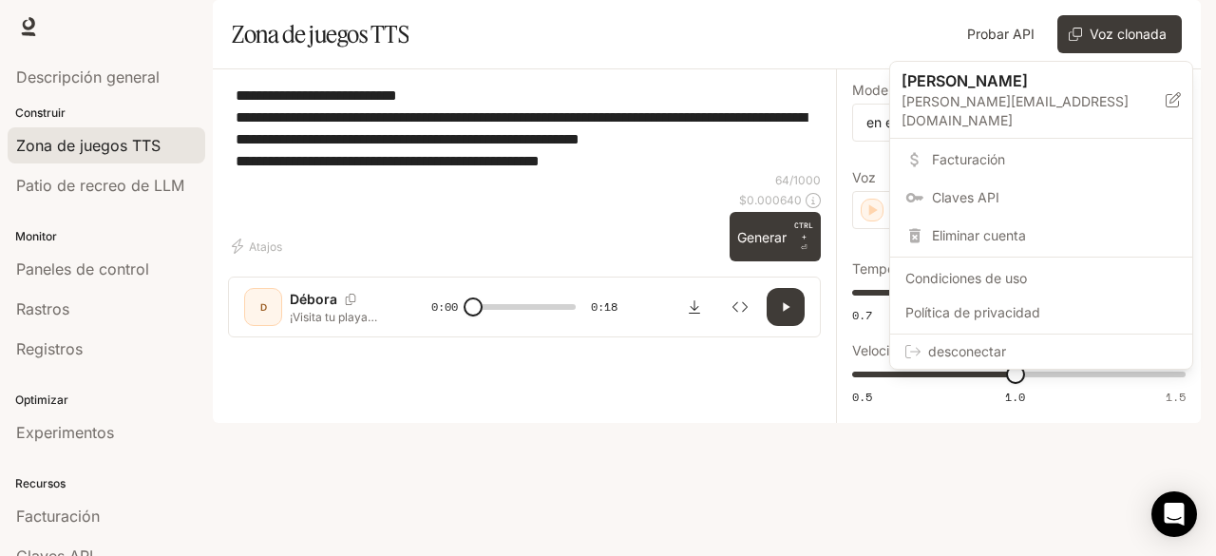
click at [973, 343] on font "desconectar" at bounding box center [967, 351] width 78 height 16
